Goal: Contribute content: Add original content to the website for others to see

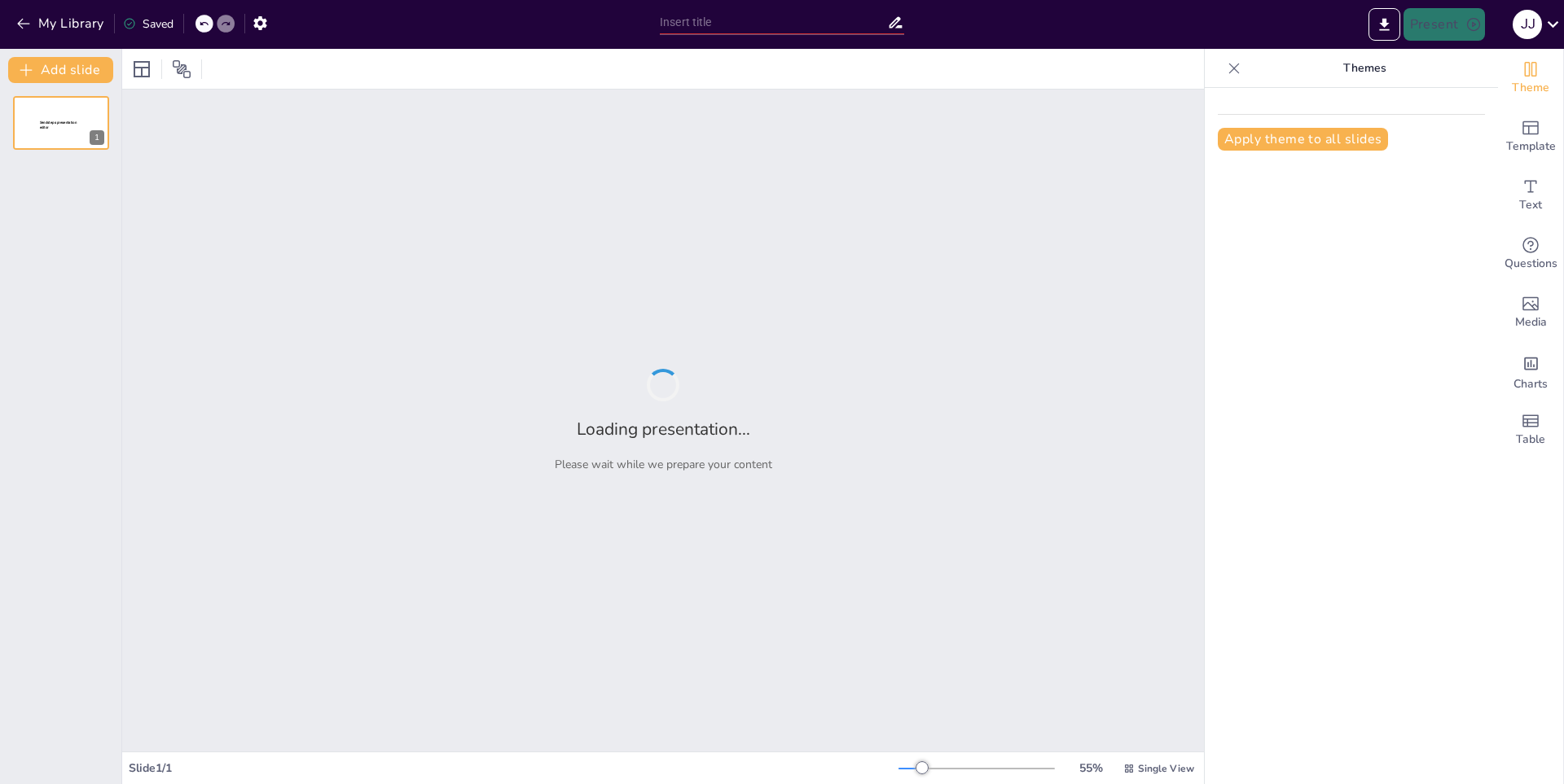
type input "Jugadores Legendarios: Héroes [PERSON_NAME]"
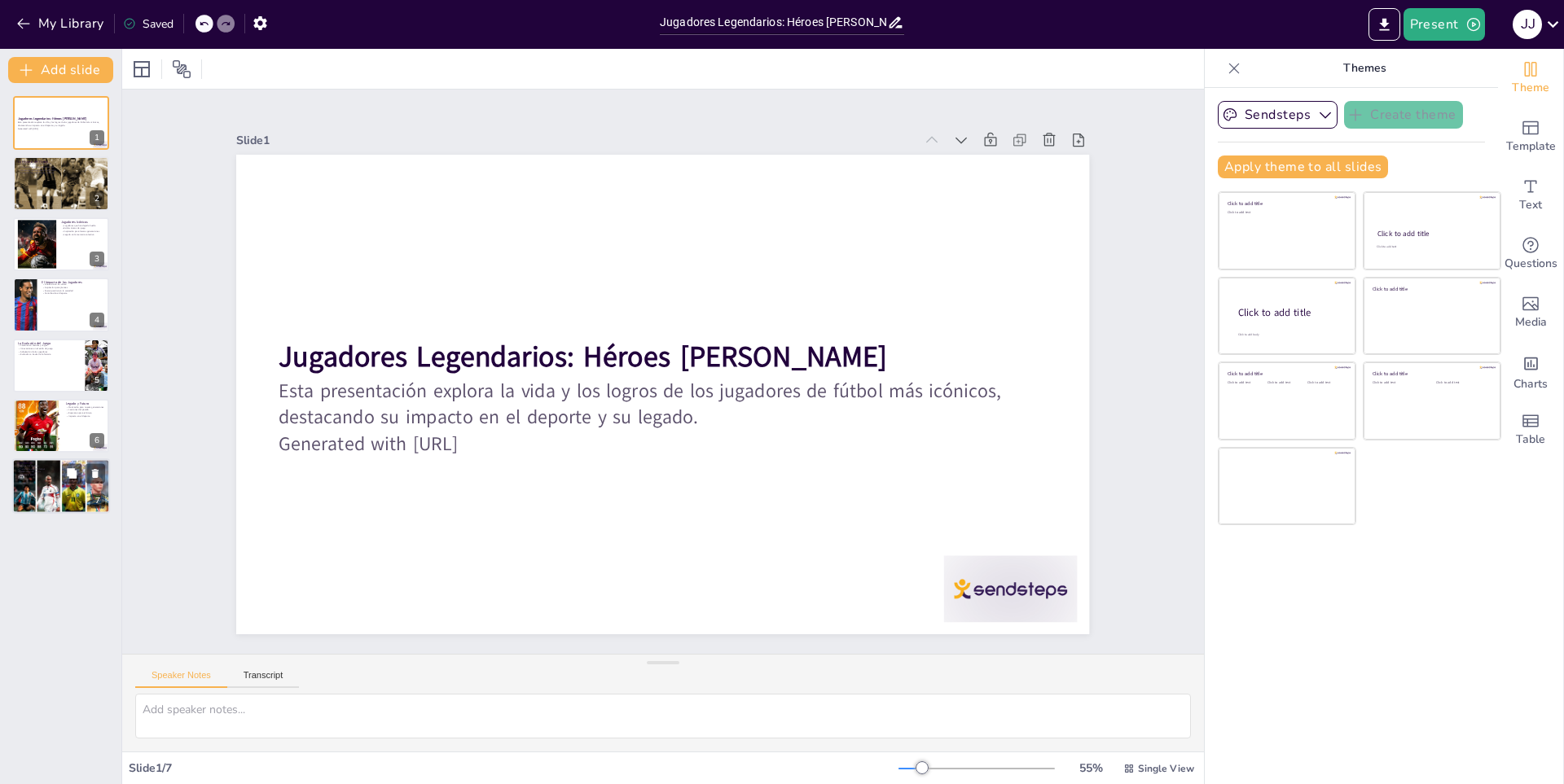
click at [50, 496] on div at bounding box center [61, 486] width 97 height 57
type textarea "Los jugadores legendarios son considerados héroes en el mundo del deporte. Su d…"
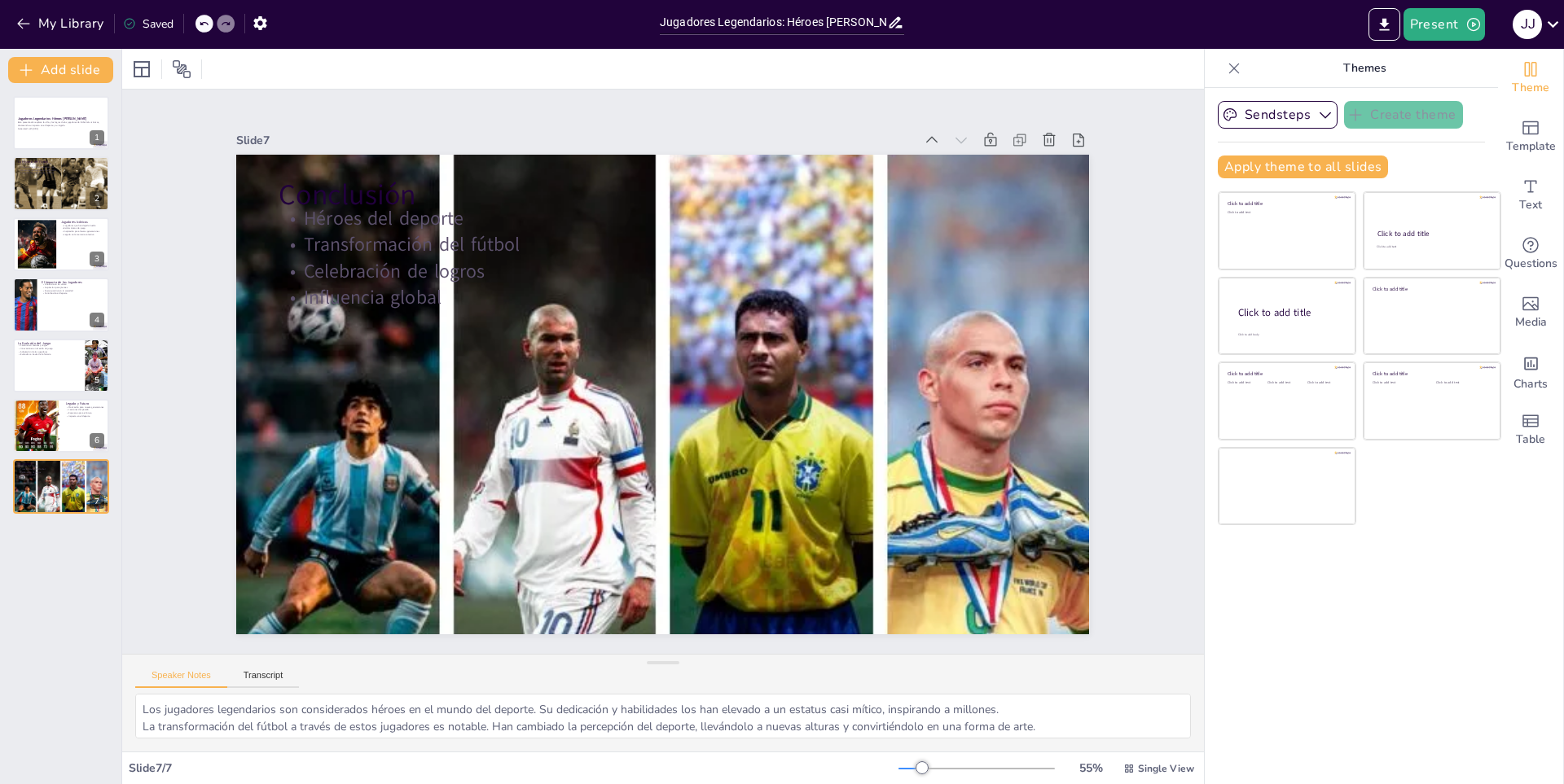
click at [154, 26] on div "Saved" at bounding box center [148, 24] width 50 height 16
click at [155, 23] on div "Saved" at bounding box center [148, 24] width 50 height 16
click at [69, 27] on button "My Library" at bounding box center [61, 24] width 98 height 26
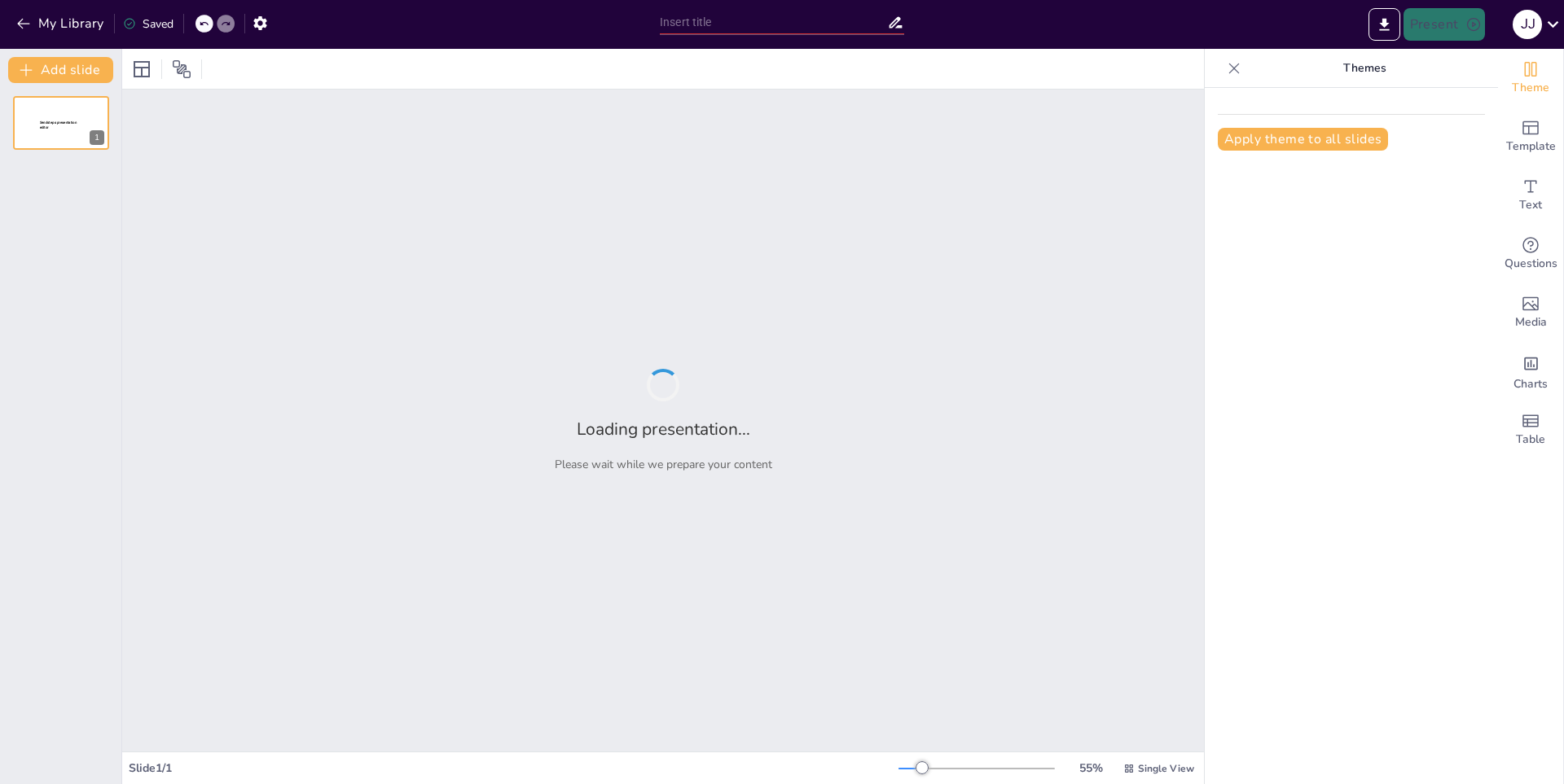
type input "Historia y Evolución del Baloncesto"
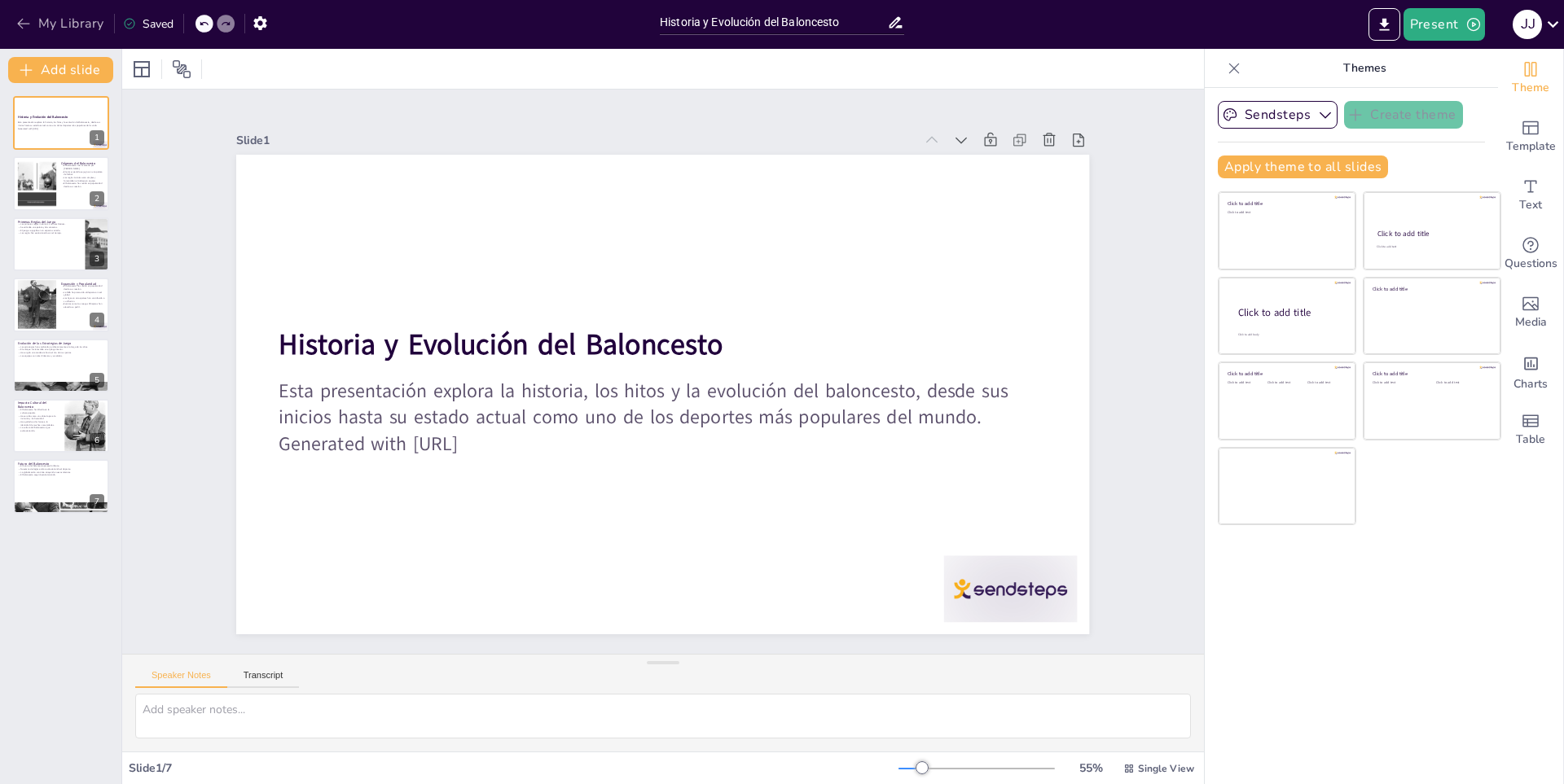
click at [43, 25] on button "My Library" at bounding box center [61, 24] width 98 height 26
